Goal: Task Accomplishment & Management: Manage account settings

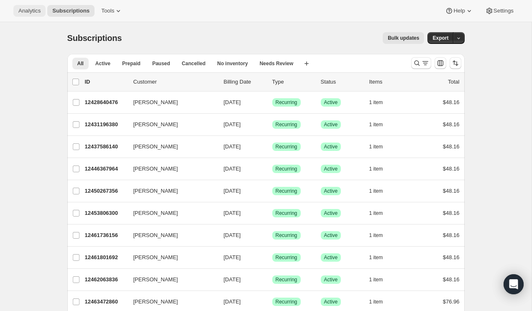
click at [23, 9] on span "Analytics" at bounding box center [29, 11] width 22 height 7
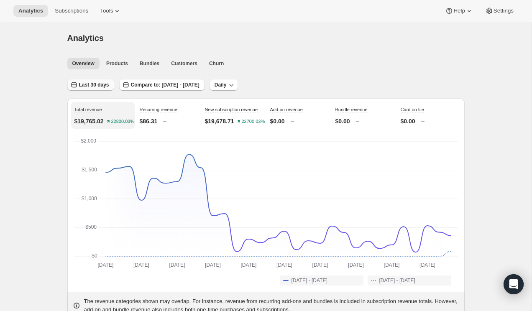
click at [102, 88] on span "Last 30 days" at bounding box center [94, 85] width 30 height 7
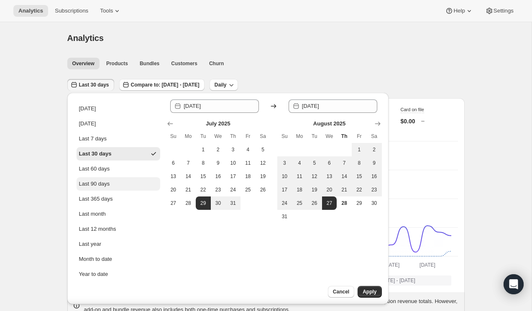
click at [101, 180] on div "Last 90 days" at bounding box center [94, 184] width 31 height 8
type input "2025-05-30"
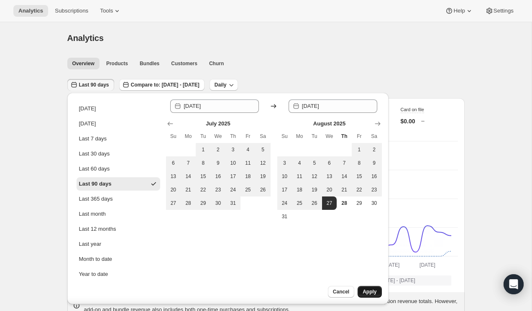
click at [373, 289] on button "Apply" at bounding box center [370, 292] width 24 height 12
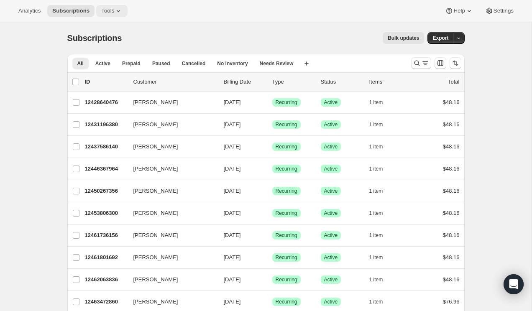
click at [120, 13] on icon at bounding box center [118, 11] width 8 height 8
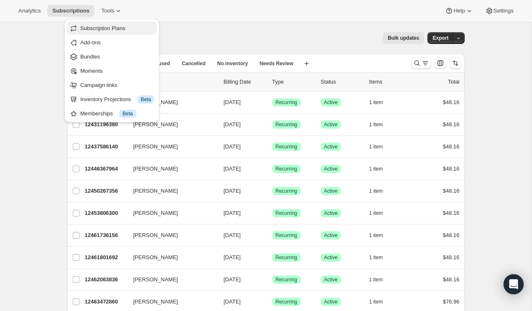
click at [116, 25] on span "Subscription Plans" at bounding box center [102, 28] width 45 height 6
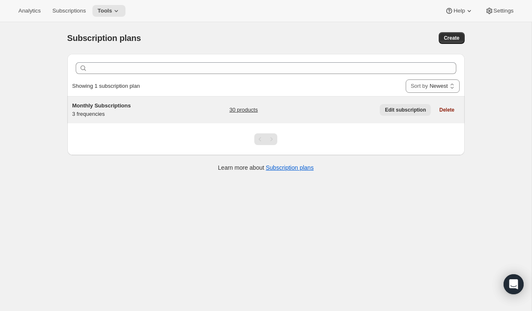
click at [390, 109] on span "Edit subscription" at bounding box center [405, 110] width 41 height 7
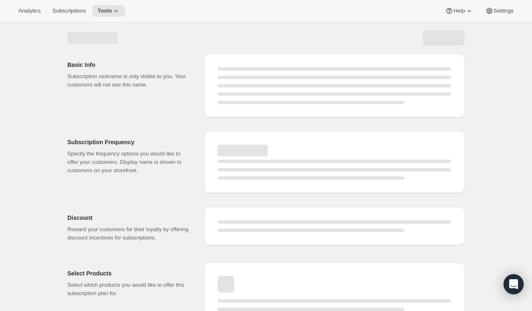
select select "WEEK"
select select "MONTH"
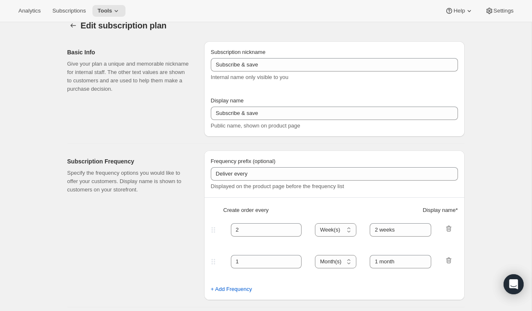
type input "Monthly Subscriptions"
type input "30"
select select "DAY"
type input "30 - Day Subscription"
type input "60"
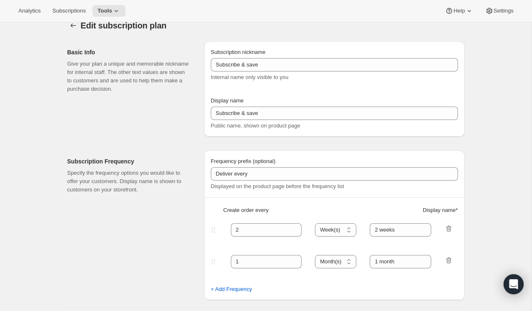
select select "DAY"
type input "60 - Day Subscription"
type input "Subscription Can Be Canceled at Anytime"
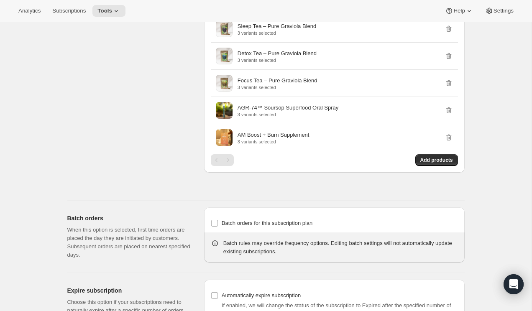
scroll to position [886, 0]
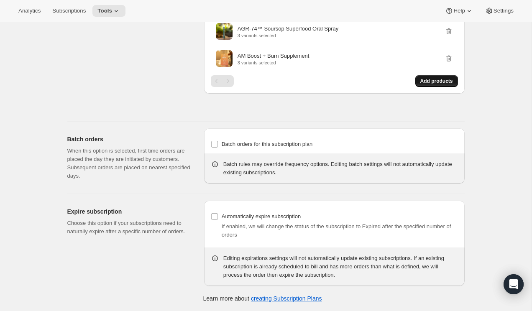
click at [435, 81] on span "Add products" at bounding box center [436, 81] width 33 height 7
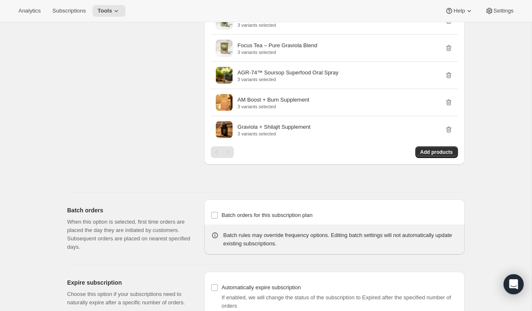
scroll to position [913, 0]
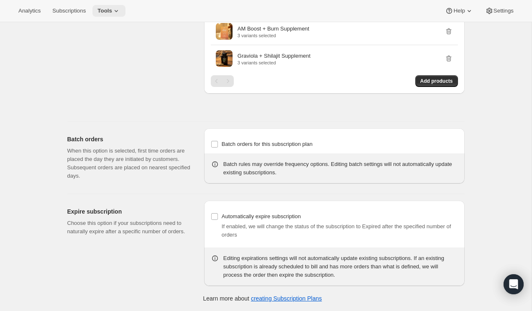
click at [112, 9] on span "Tools" at bounding box center [104, 11] width 15 height 7
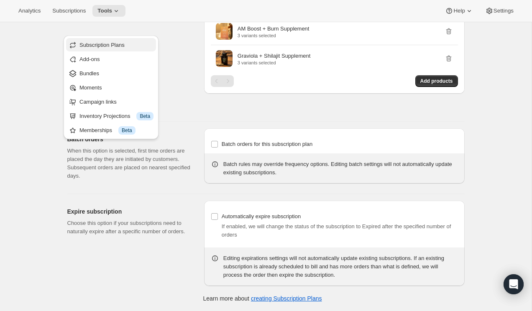
click at [107, 42] on span "Subscription Plans" at bounding box center [101, 45] width 45 height 6
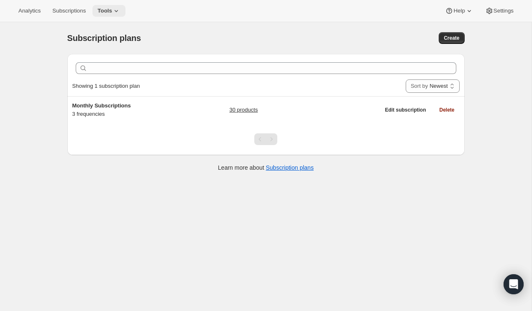
click at [112, 12] on span "Tools" at bounding box center [104, 11] width 15 height 7
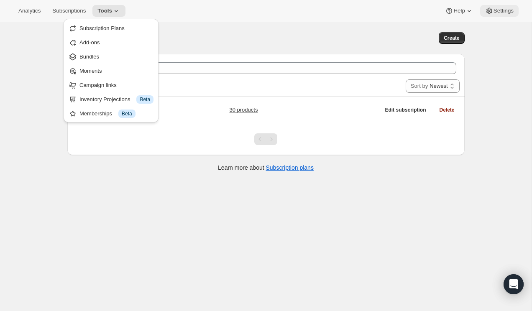
click at [495, 5] on button "Settings" at bounding box center [499, 11] width 38 height 12
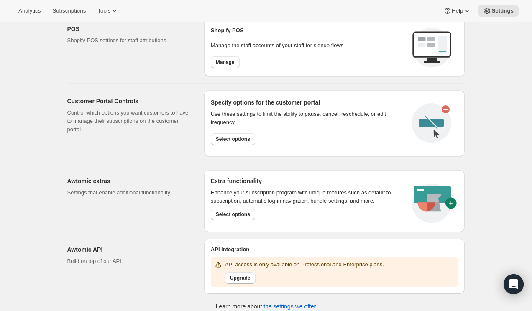
scroll to position [353, 0]
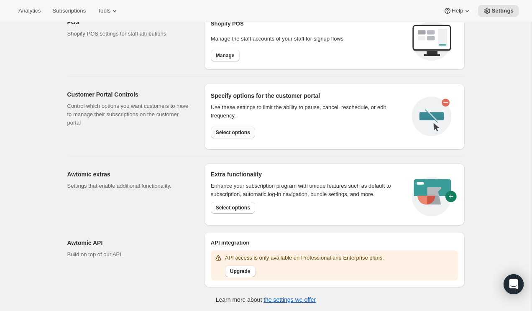
click at [226, 130] on span "Select options" at bounding box center [233, 132] width 34 height 7
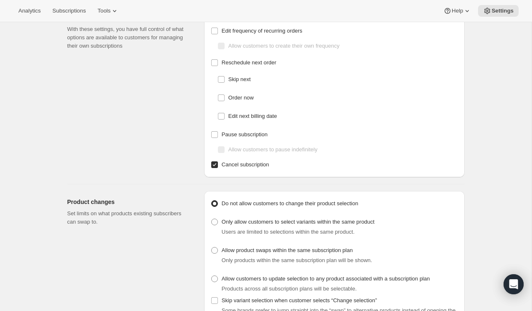
scroll to position [51, 0]
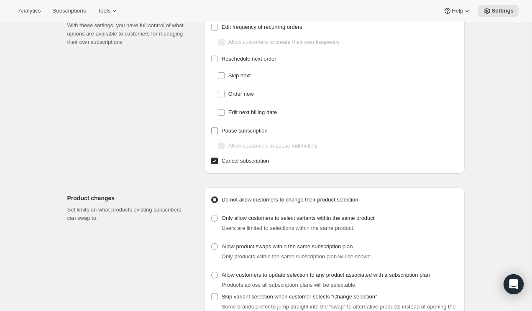
click at [214, 129] on input "Pause subscription" at bounding box center [214, 131] width 7 height 7
checkbox input "true"
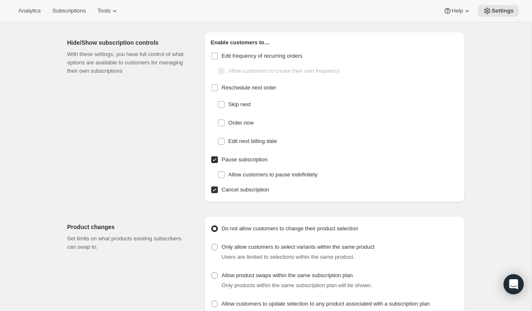
scroll to position [23, 0]
click at [222, 120] on input "Order now" at bounding box center [221, 122] width 7 height 7
checkbox input "true"
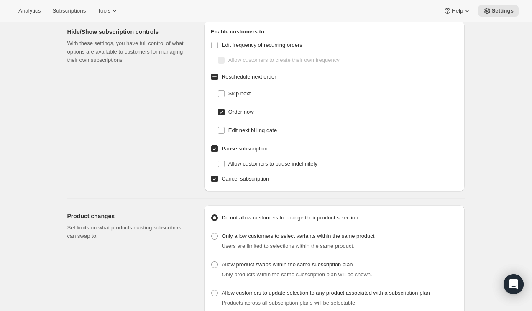
scroll to position [45, 0]
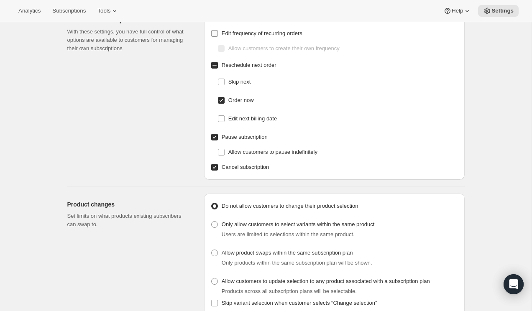
click at [215, 31] on input "Edit frequency of recurring orders" at bounding box center [214, 33] width 7 height 7
checkbox input "true"
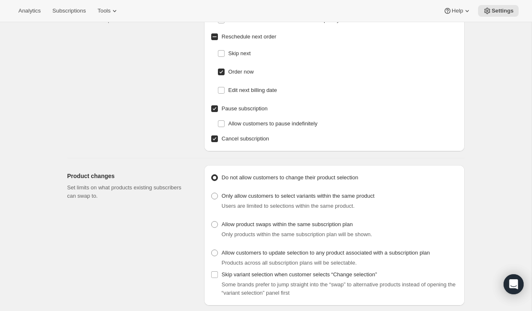
scroll to position [0, 0]
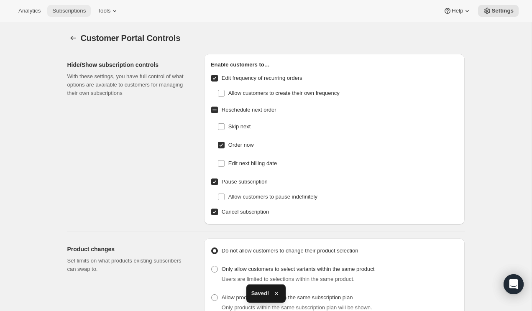
click at [76, 10] on span "Subscriptions" at bounding box center [68, 11] width 33 height 7
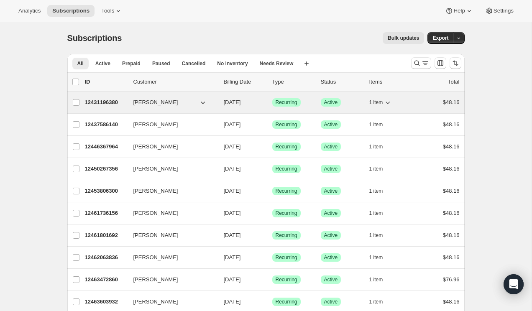
click at [203, 103] on icon "button" at bounding box center [203, 103] width 4 height 3
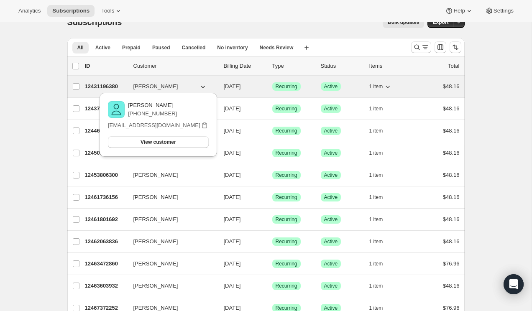
scroll to position [18, 0]
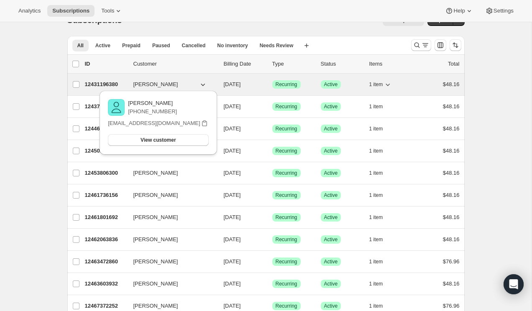
click at [111, 82] on p "12431196380" at bounding box center [106, 84] width 42 height 8
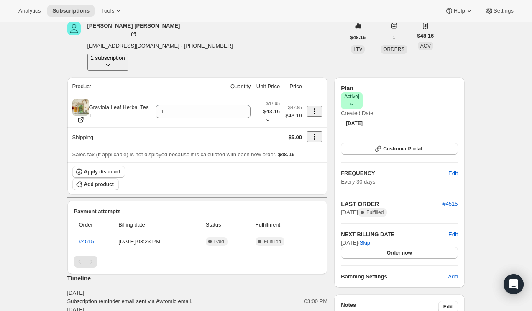
scroll to position [45, 0]
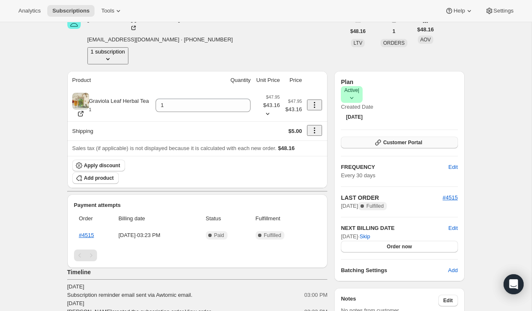
click at [388, 139] on span "Customer Portal" at bounding box center [402, 142] width 39 height 7
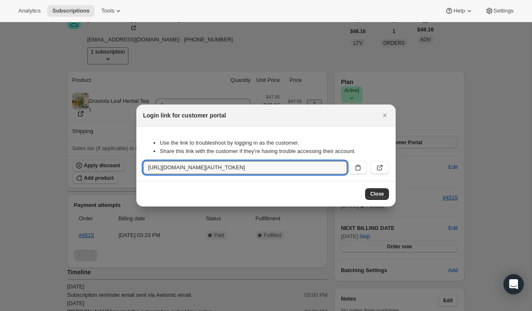
drag, startPoint x: 278, startPoint y: 159, endPoint x: 275, endPoint y: 240, distance: 80.4
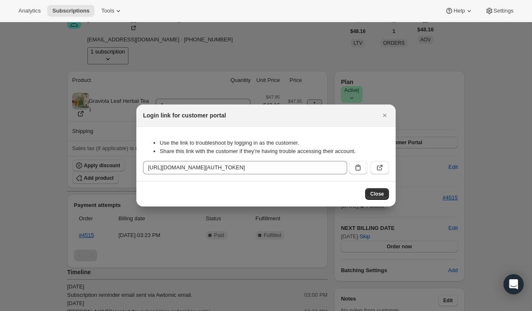
click at [269, 188] on div "Close" at bounding box center [265, 194] width 259 height 26
click at [388, 111] on icon "Close" at bounding box center [385, 115] width 8 height 8
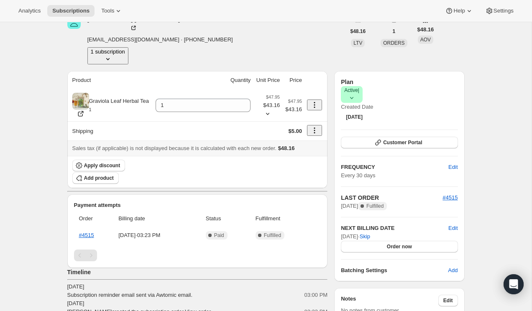
scroll to position [0, 0]
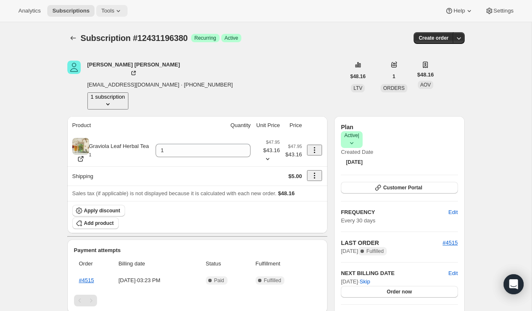
click at [116, 13] on icon at bounding box center [118, 11] width 8 height 8
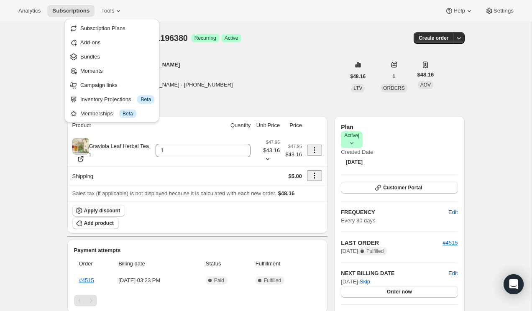
click at [19, 36] on div "Subscription #12431196380. This page is ready Subscription #12431196380 Success…" at bounding box center [266, 293] width 532 height 543
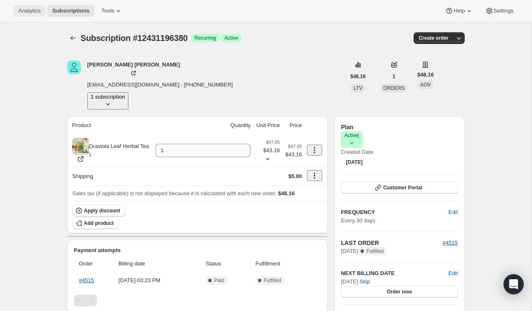
click at [41, 15] on button "Analytics" at bounding box center [29, 11] width 32 height 12
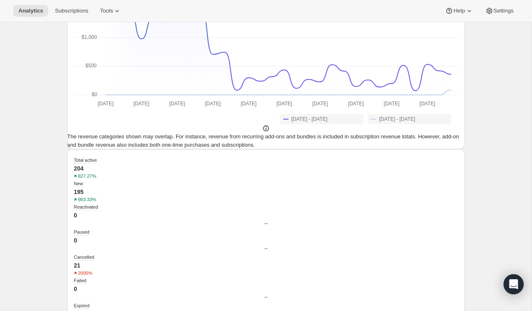
scroll to position [302, 0]
